Goal: Information Seeking & Learning: Learn about a topic

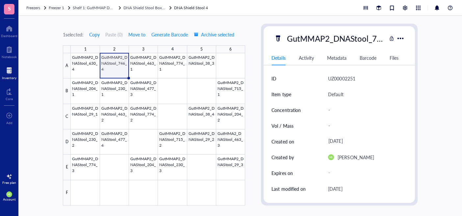
click at [11, 72] on div at bounding box center [9, 70] width 14 height 11
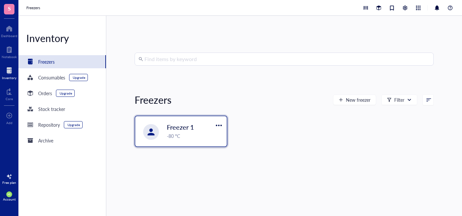
click at [179, 125] on span "Freezer 1" at bounding box center [180, 127] width 27 height 9
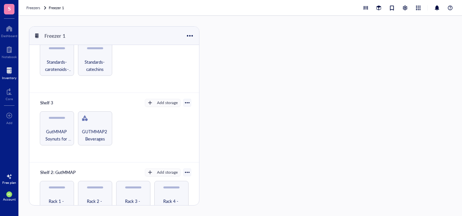
scroll to position [183, 0]
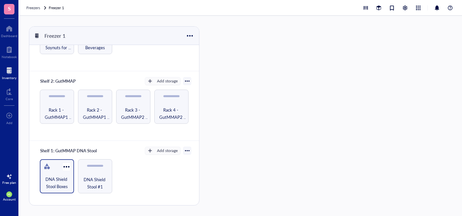
click at [51, 180] on span "DNA Shield Stool Boxes" at bounding box center [57, 183] width 28 height 14
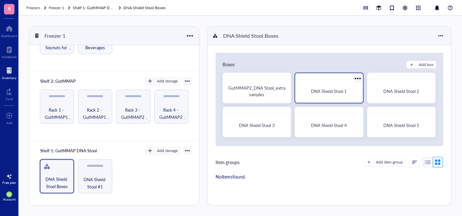
click at [332, 96] on div "DNA Shield Stool 1" at bounding box center [329, 92] width 62 height 18
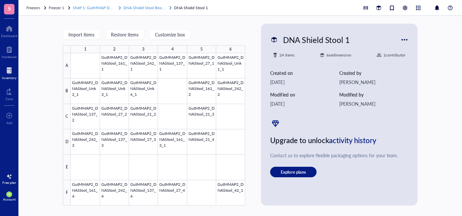
click at [148, 7] on span "DNA Shield Stool Boxes" at bounding box center [144, 8] width 42 height 6
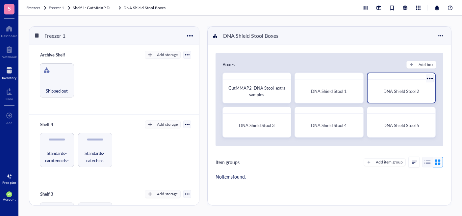
click at [397, 96] on div "DNA Shield Stool 2" at bounding box center [401, 92] width 62 height 18
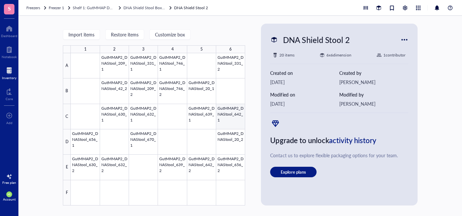
click at [241, 120] on div at bounding box center [158, 129] width 174 height 153
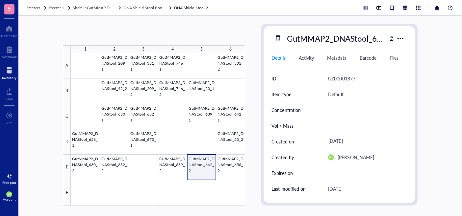
click at [209, 166] on div at bounding box center [158, 129] width 174 height 153
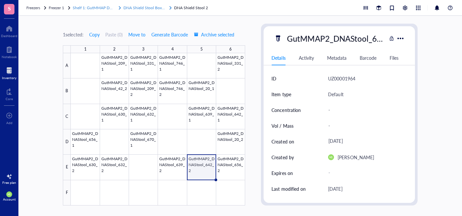
click at [155, 8] on span "DNA Shield Stool Boxes" at bounding box center [144, 8] width 42 height 6
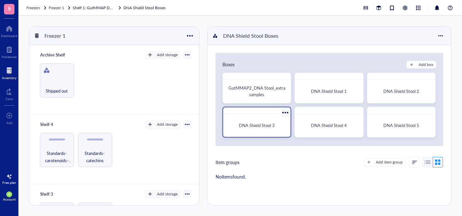
click at [269, 127] on span "DNA Shield Stool 3" at bounding box center [257, 125] width 36 height 6
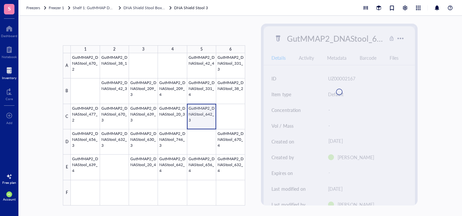
click at [206, 117] on div at bounding box center [158, 129] width 174 height 153
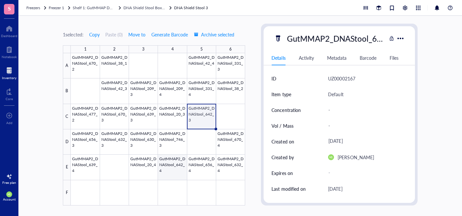
click at [176, 174] on div at bounding box center [158, 129] width 174 height 153
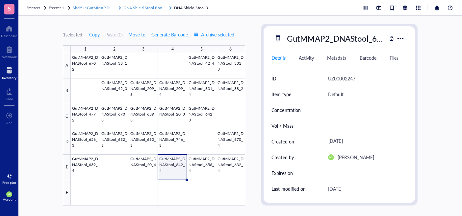
click at [156, 7] on span "DNA Shield Stool Boxes" at bounding box center [144, 8] width 42 height 6
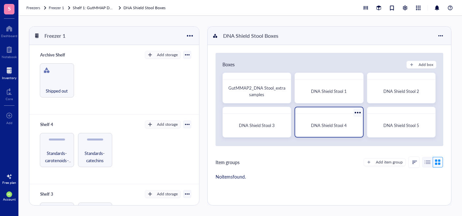
click at [351, 126] on div "DNA Shield Stool 4" at bounding box center [328, 125] width 57 height 7
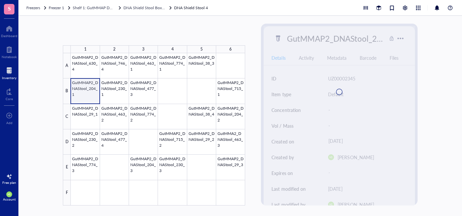
click at [89, 93] on div at bounding box center [158, 129] width 174 height 153
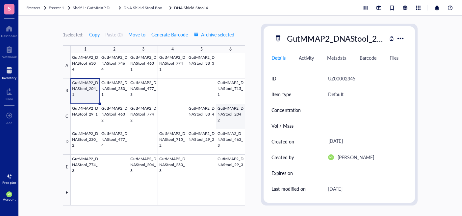
click at [237, 124] on div at bounding box center [158, 129] width 174 height 153
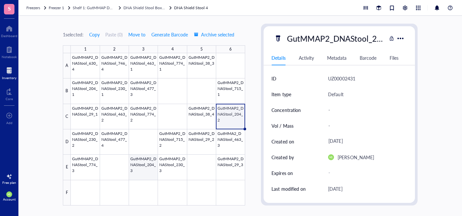
click at [153, 165] on div at bounding box center [158, 129] width 174 height 153
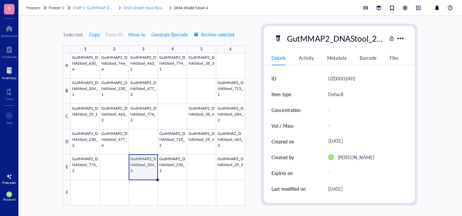
click at [155, 6] on span "DNA Shield Stool Boxes" at bounding box center [144, 8] width 42 height 6
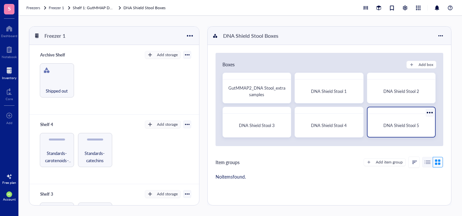
click at [373, 128] on div "DNA Shield Stool 5" at bounding box center [401, 125] width 57 height 7
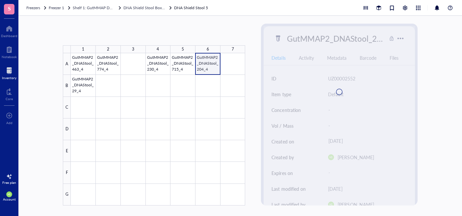
click at [204, 70] on div at bounding box center [158, 129] width 174 height 153
